Goal: Information Seeking & Learning: Learn about a topic

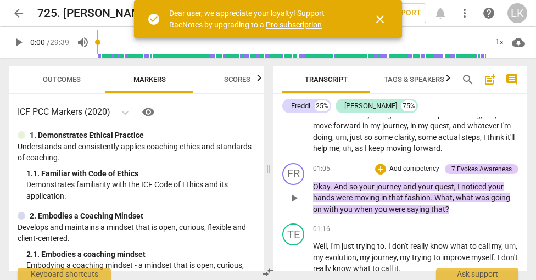
scroll to position [213, 0]
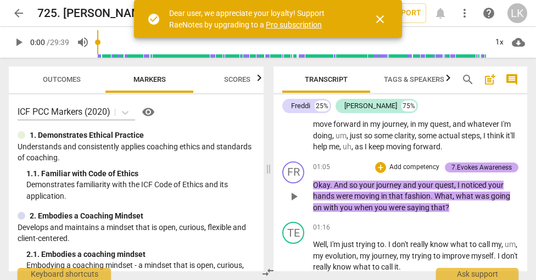
click at [480, 163] on div "7.Evokes Awareness" at bounding box center [482, 168] width 60 height 10
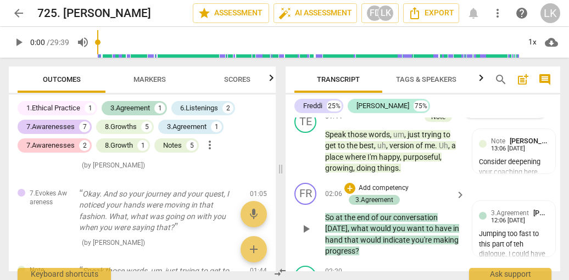
scroll to position [582, 0]
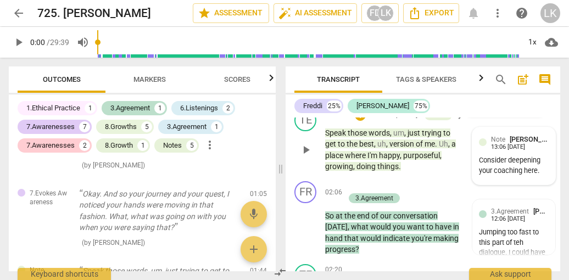
click at [496, 159] on div "Consider deepening your coaching here." at bounding box center [514, 166] width 70 height 21
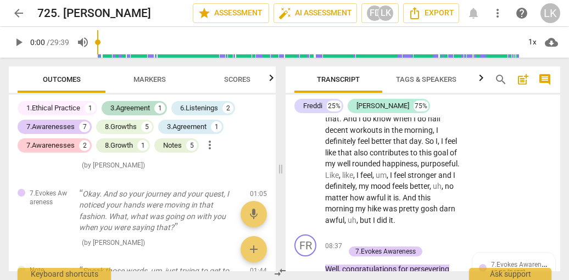
scroll to position [2200, 0]
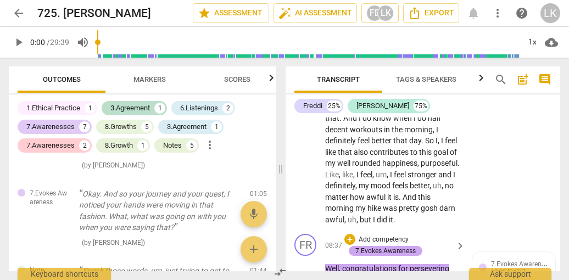
click at [416, 246] on div "7.Evokes Awareness" at bounding box center [386, 251] width 74 height 10
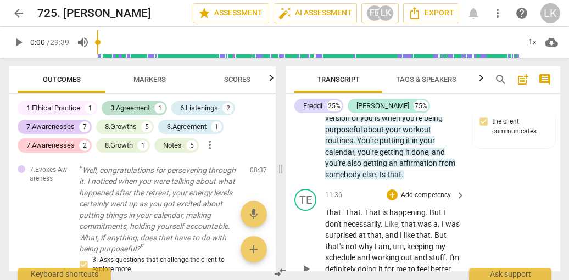
scroll to position [3204, 0]
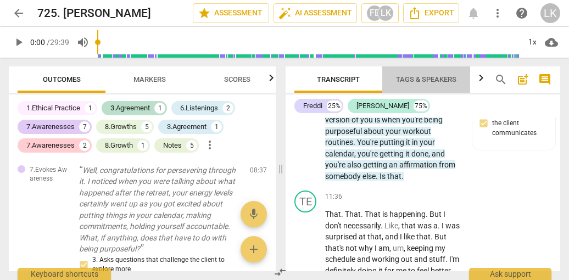
click at [444, 77] on span "Tags & Speakers" at bounding box center [426, 79] width 60 height 8
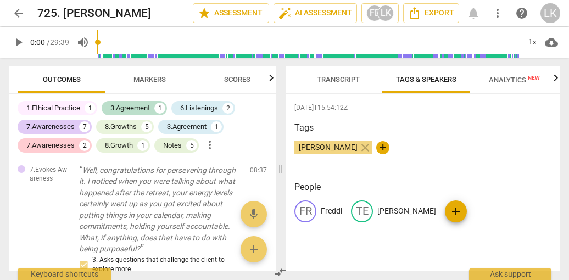
click at [459, 149] on div "[PERSON_NAME] close +" at bounding box center [423, 152] width 257 height 22
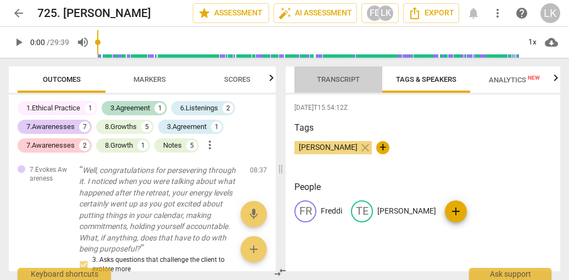
click at [324, 75] on span "Transcript" at bounding box center [338, 79] width 43 height 8
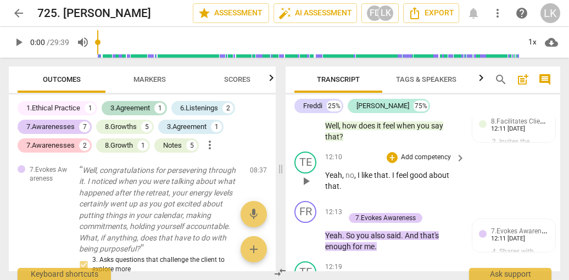
scroll to position [3463, 0]
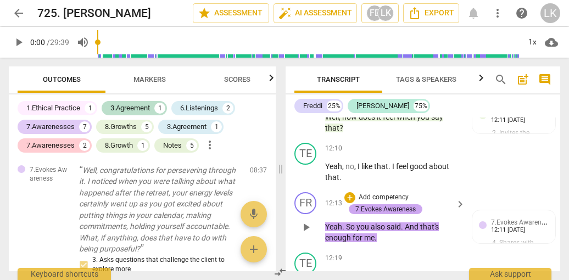
click at [406, 204] on div "7.Evokes Awareness" at bounding box center [386, 209] width 60 height 10
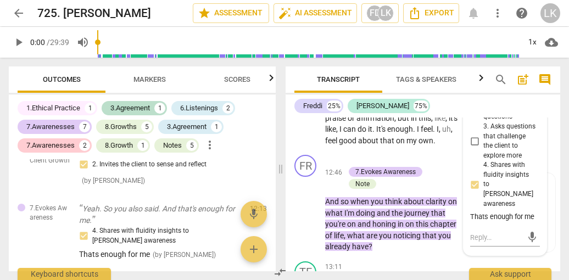
scroll to position [3670, 0]
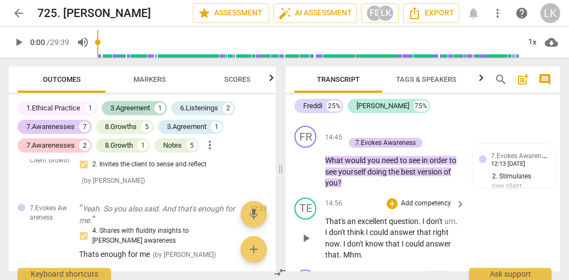
scroll to position [4198, 0]
click at [193, 144] on div "5" at bounding box center [191, 145] width 11 height 11
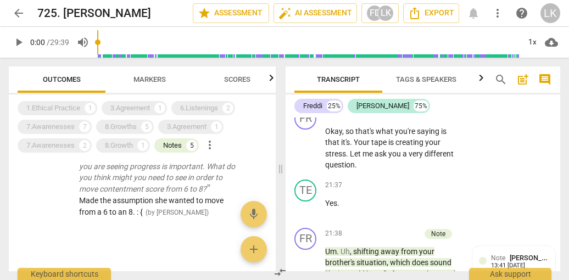
scroll to position [5883, 0]
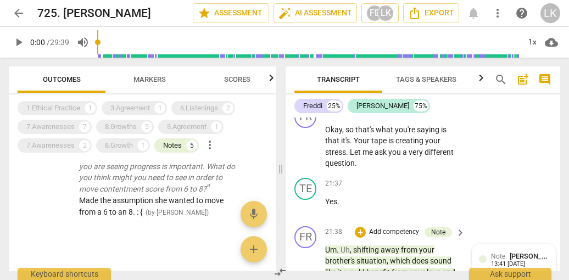
click at [476, 245] on div "Note [PERSON_NAME] 13:41 [DATE]" at bounding box center [514, 263] width 83 height 37
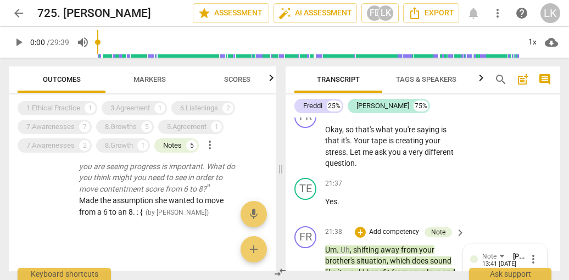
click at [476, 251] on div "Note [PERSON_NAME] 13:41 [DATE] more_vert" at bounding box center [505, 263] width 70 height 24
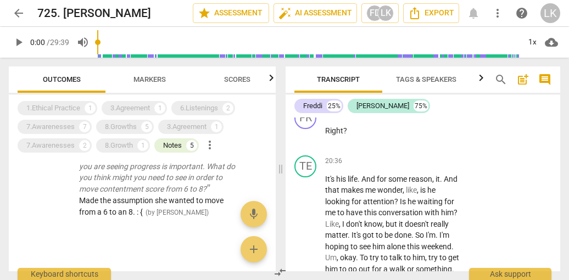
scroll to position [5505, 0]
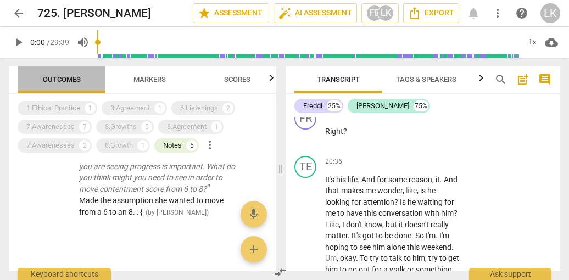
click at [74, 78] on span "Outcomes" at bounding box center [62, 79] width 38 height 8
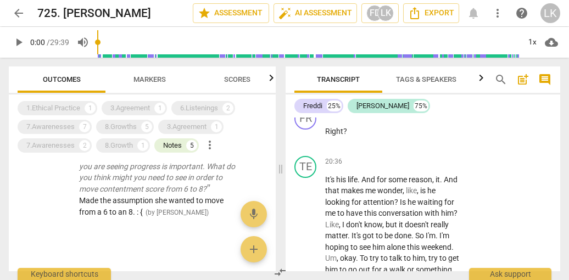
click at [140, 77] on span "Markers" at bounding box center [150, 79] width 32 height 8
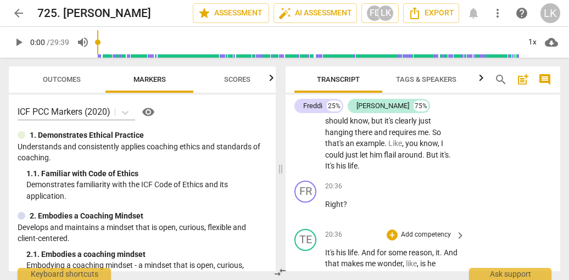
scroll to position [5427, 0]
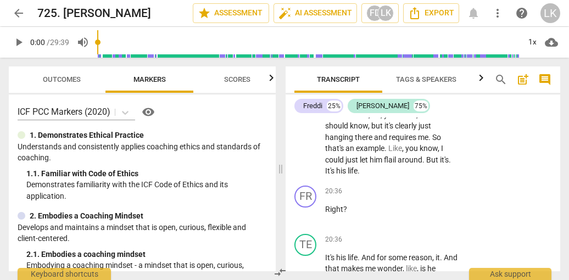
click at [329, 74] on span "Transcript" at bounding box center [338, 80] width 69 height 15
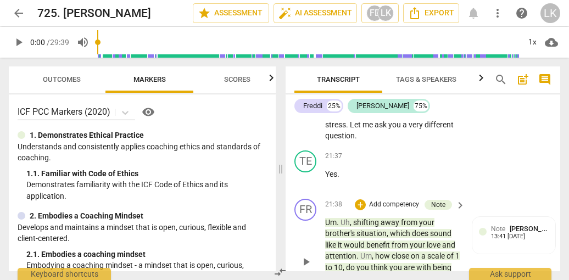
scroll to position [5911, 0]
click at [503, 225] on span "Note" at bounding box center [498, 229] width 14 height 8
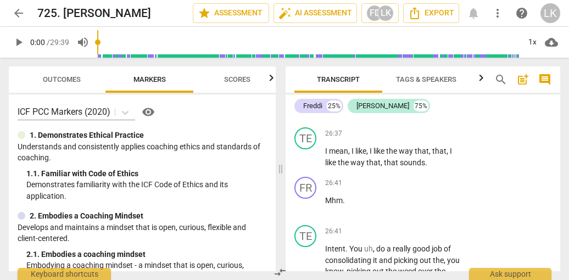
scroll to position [7746, 0]
